Goal: Information Seeking & Learning: Learn about a topic

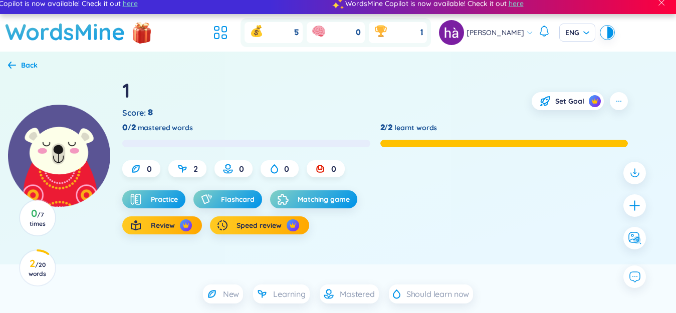
scroll to position [7, 0]
click at [229, 35] on icon at bounding box center [220, 33] width 18 height 18
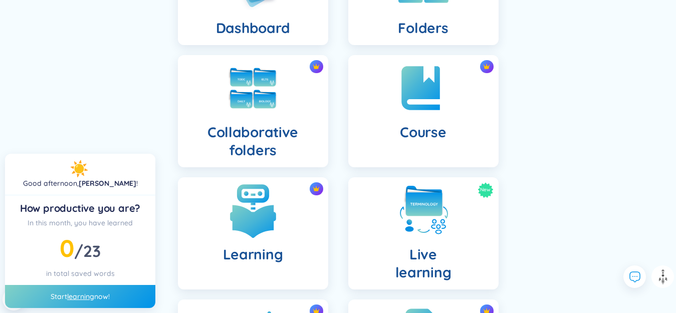
scroll to position [250, 0]
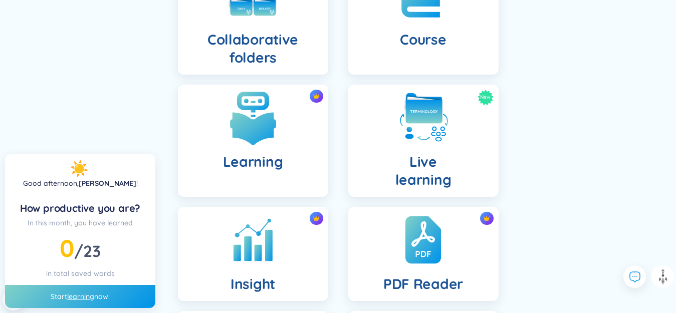
click at [268, 115] on img at bounding box center [252, 117] width 55 height 55
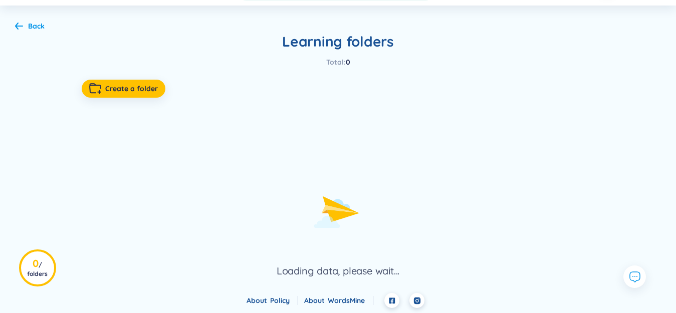
scroll to position [50, 0]
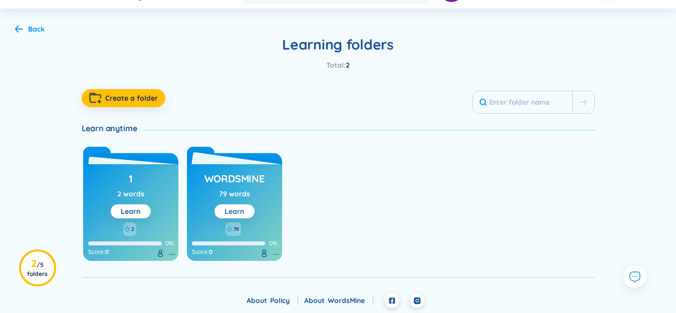
click at [240, 213] on link "Learn" at bounding box center [234, 211] width 20 height 9
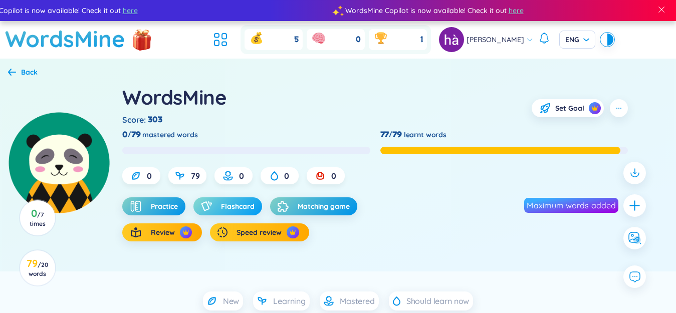
click at [243, 208] on span "Flashcard" at bounding box center [238, 206] width 34 height 10
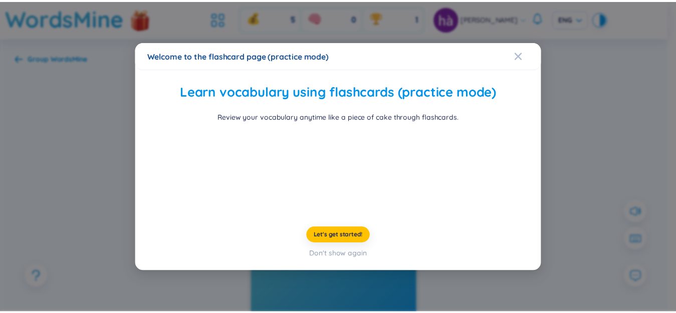
scroll to position [46, 0]
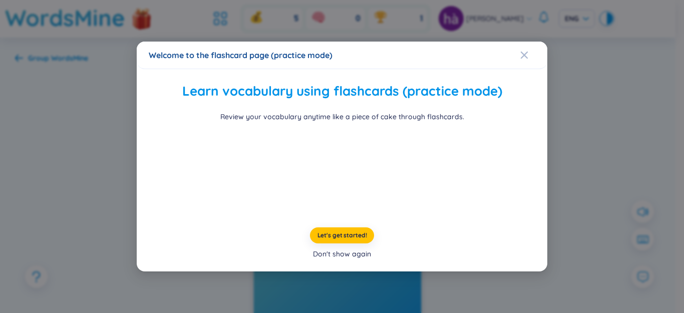
click at [329, 260] on div "Don't show again" at bounding box center [342, 253] width 58 height 11
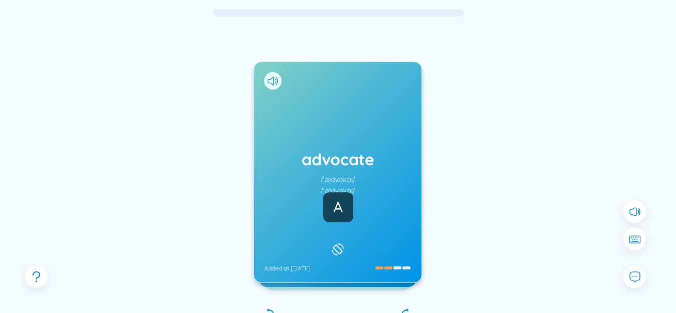
scroll to position [100, 0]
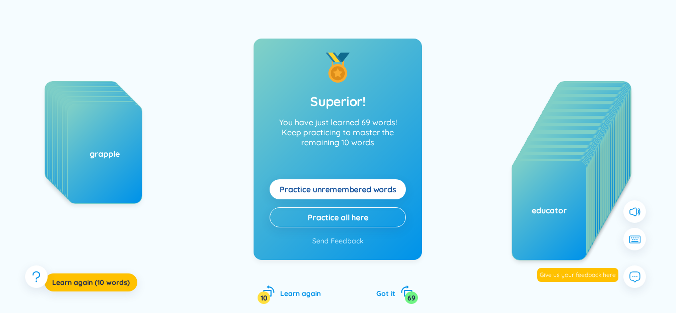
click at [330, 185] on span "Practice unremembered words" at bounding box center [338, 189] width 117 height 11
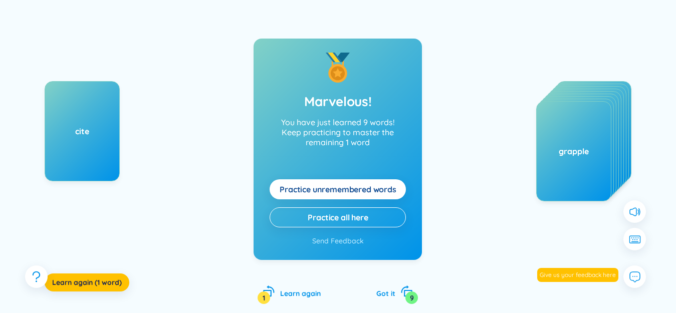
click at [330, 185] on span "Practice unremembered words" at bounding box center [338, 189] width 117 height 11
